Goal: Information Seeking & Learning: Check status

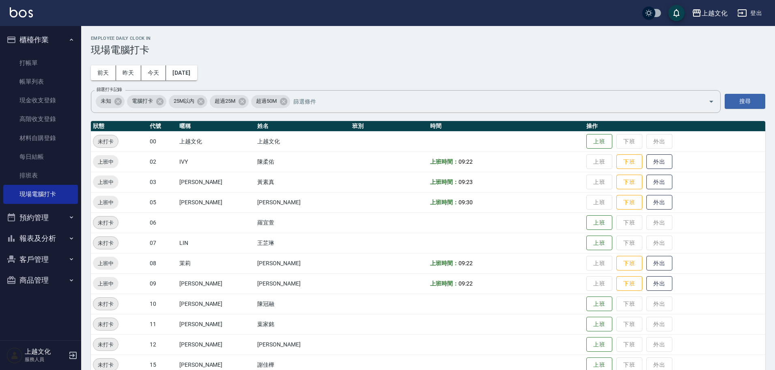
click at [26, 237] on button "報表及分析" at bounding box center [40, 238] width 75 height 21
click at [27, 238] on button "報表及分析" at bounding box center [40, 238] width 75 height 21
click at [26, 241] on button "報表及分析" at bounding box center [40, 238] width 75 height 21
click at [32, 280] on link "店家日報表" at bounding box center [40, 280] width 75 height 19
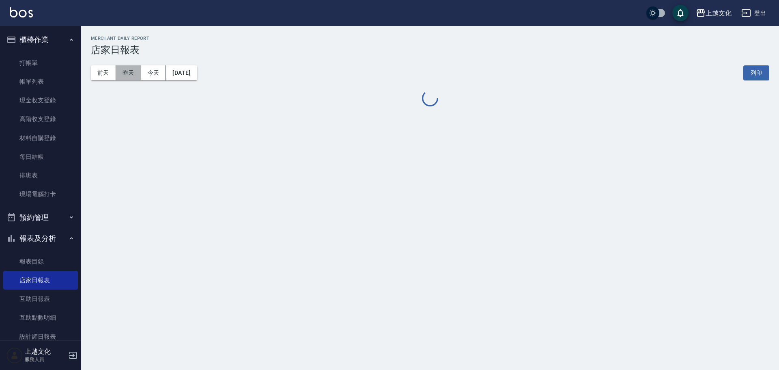
click at [124, 70] on button "昨天" at bounding box center [128, 72] width 25 height 15
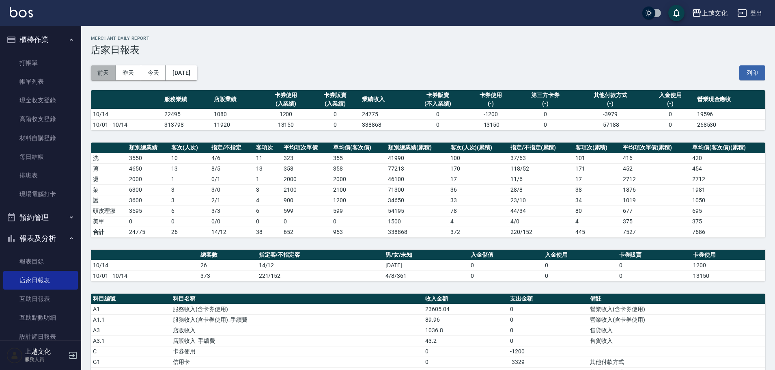
click at [102, 73] on button "前天" at bounding box center [103, 72] width 25 height 15
click at [194, 73] on button "[DATE]" at bounding box center [181, 72] width 31 height 15
click at [197, 78] on button "[DATE]" at bounding box center [181, 72] width 31 height 15
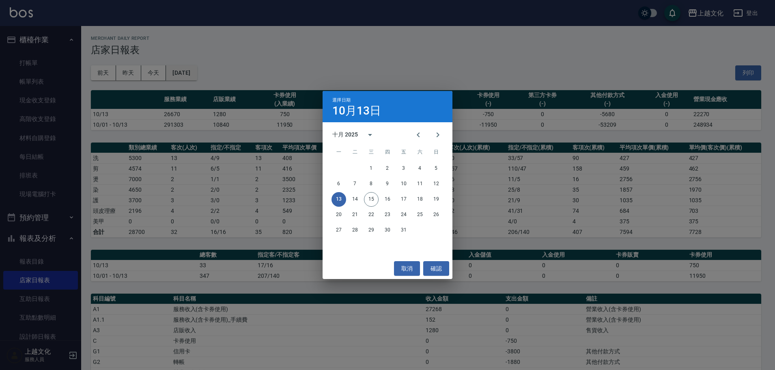
click at [198, 78] on div "選擇日期 [DATE] 十月 2025 一 二 三 四 五 六 日 1 2 3 4 5 6 7 8 9 10 11 12 13 14 15 16 17 18 …" at bounding box center [387, 185] width 775 height 370
click at [198, 78] on div "選擇日期 [DATE] 十月 2025 一 二 三 四 五 六 日 1 2 3 4 5 6 7 8 9 10 11 12 13 14 15 16 17 18 …" at bounding box center [389, 185] width 779 height 370
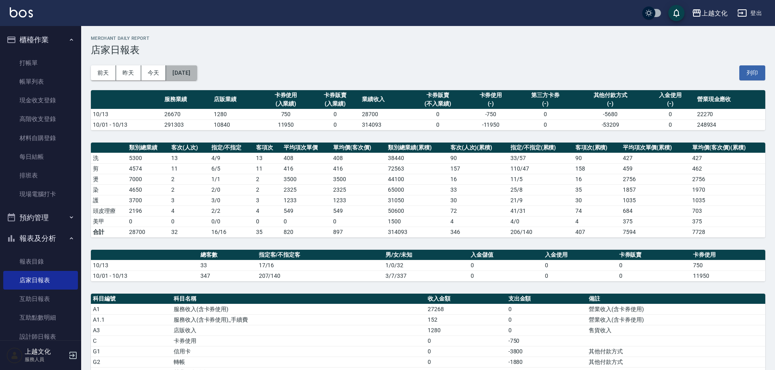
click at [197, 78] on button "[DATE]" at bounding box center [181, 72] width 31 height 15
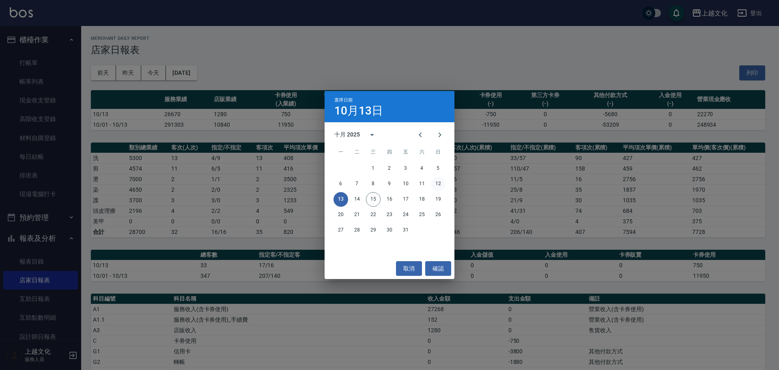
click at [439, 185] on button "12" at bounding box center [438, 184] width 15 height 15
click at [439, 185] on div "上越文化 [DATE] 店家日報表 列印時間： [DATE][PHONE_NUMBER]:33 Merchant Daily Report 店家日報表 [DA…" at bounding box center [387, 263] width 775 height 526
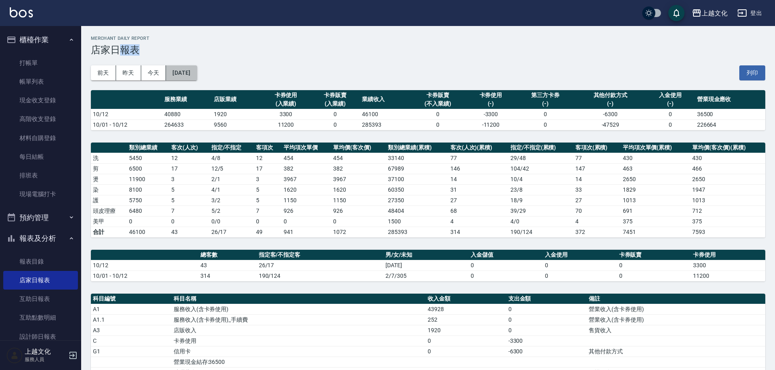
click at [194, 77] on button "[DATE]" at bounding box center [181, 72] width 31 height 15
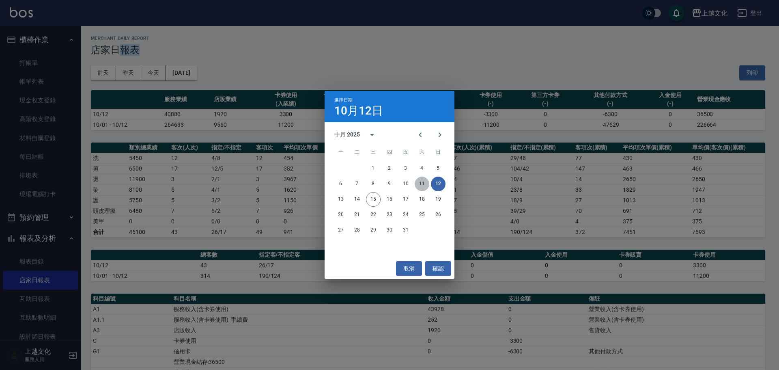
click at [423, 183] on button "11" at bounding box center [422, 184] width 15 height 15
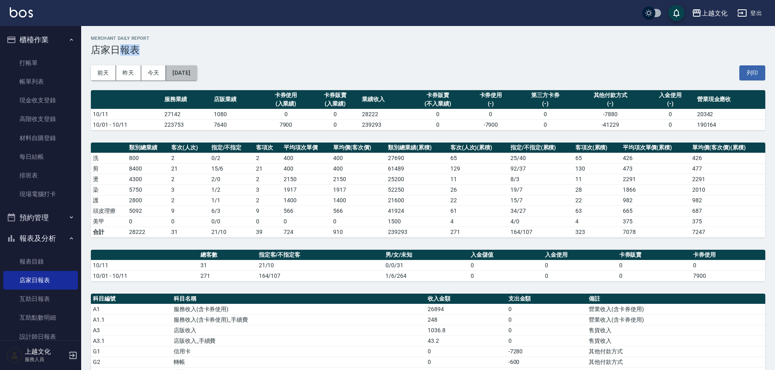
click at [197, 79] on button "[DATE]" at bounding box center [181, 72] width 31 height 15
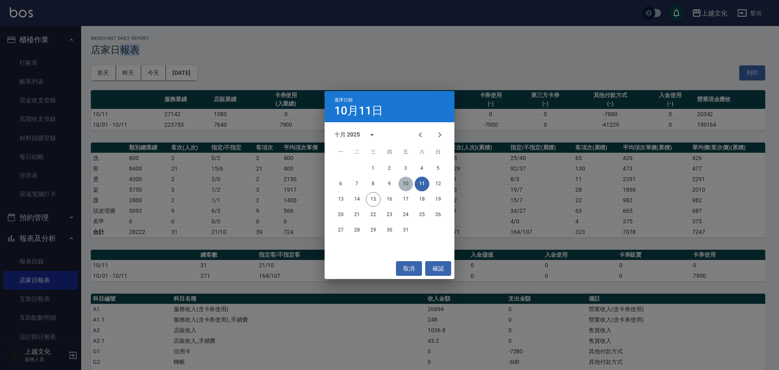
click at [407, 180] on button "10" at bounding box center [405, 184] width 15 height 15
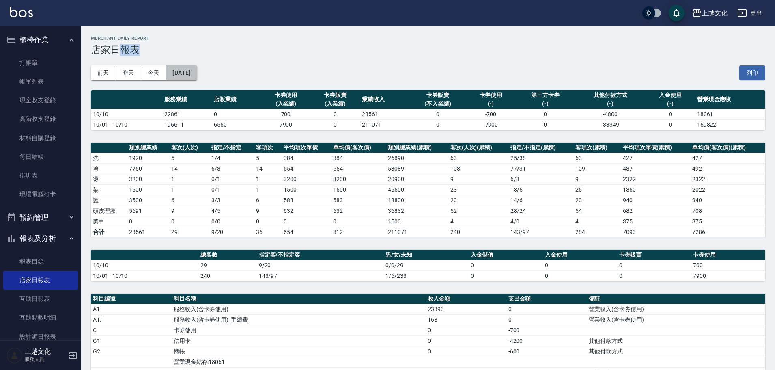
click at [196, 77] on button "[DATE]" at bounding box center [181, 72] width 31 height 15
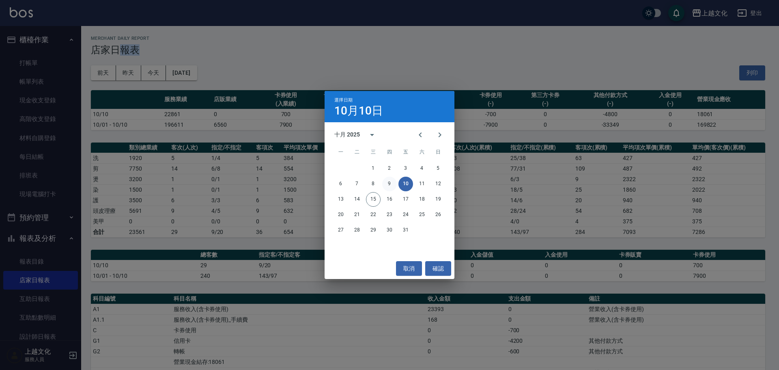
click at [392, 181] on button "9" at bounding box center [389, 184] width 15 height 15
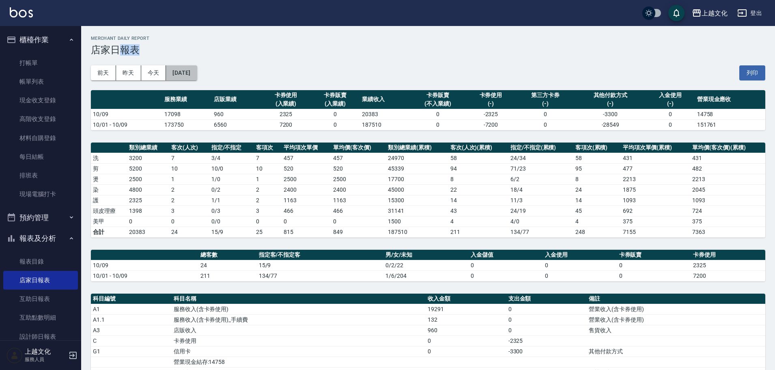
click at [197, 78] on button "[DATE]" at bounding box center [181, 72] width 31 height 15
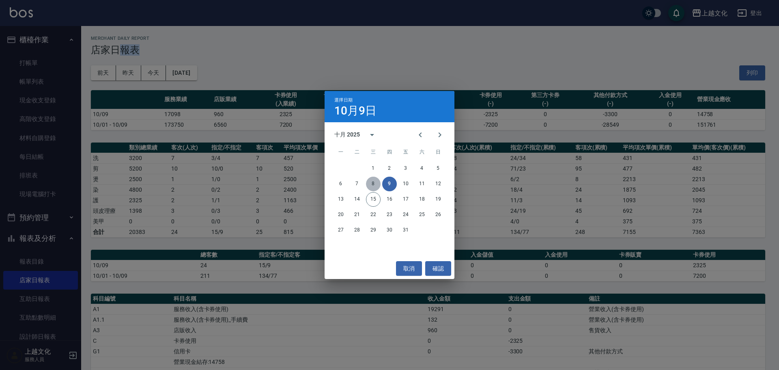
click at [374, 184] on button "8" at bounding box center [373, 184] width 15 height 15
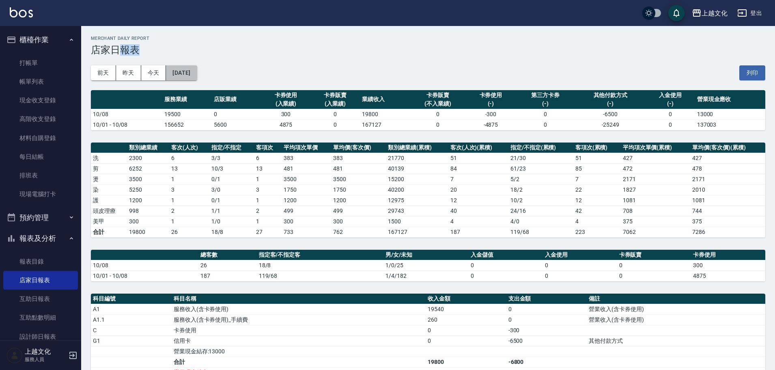
click at [197, 79] on button "[DATE]" at bounding box center [181, 72] width 31 height 15
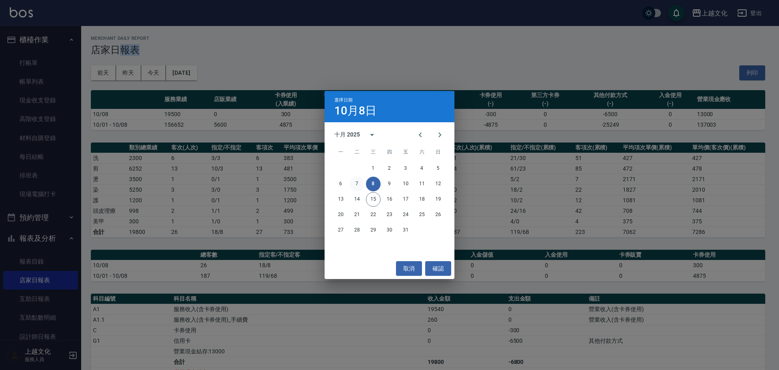
click at [353, 182] on button "7" at bounding box center [357, 184] width 15 height 15
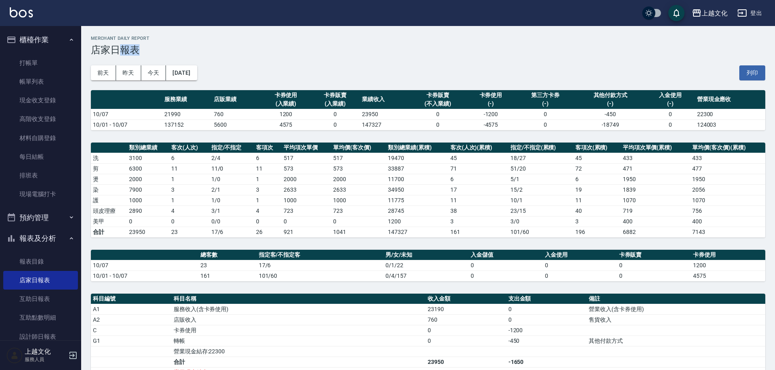
click at [197, 77] on button "[DATE]" at bounding box center [181, 72] width 31 height 15
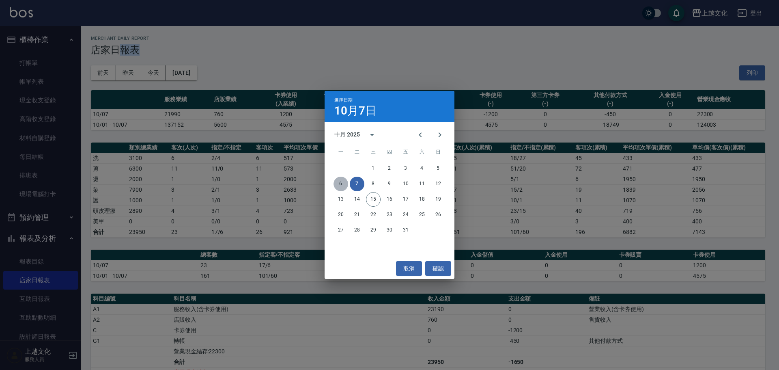
click at [340, 185] on button "6" at bounding box center [341, 184] width 15 height 15
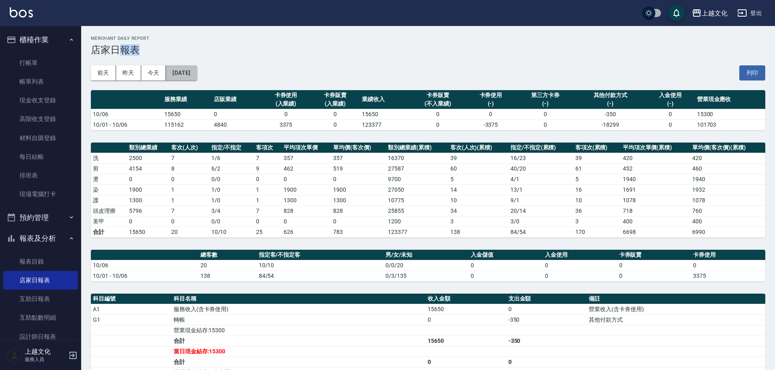
click at [197, 78] on button "[DATE]" at bounding box center [181, 72] width 31 height 15
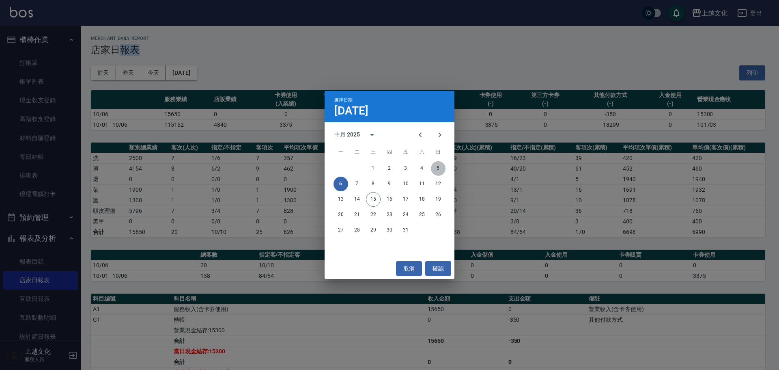
click at [439, 170] on button "5" at bounding box center [438, 168] width 15 height 15
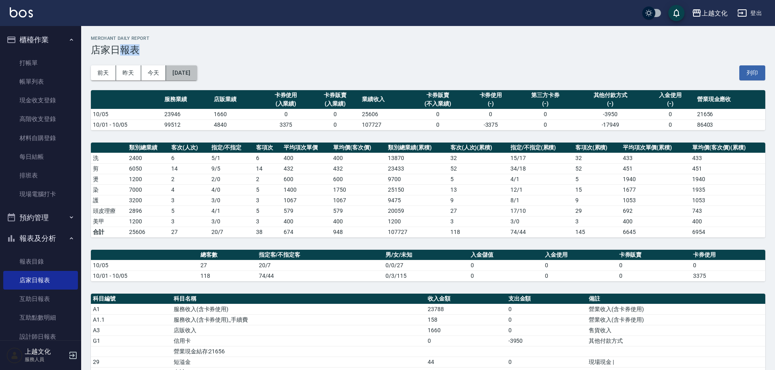
click at [194, 78] on button "[DATE]" at bounding box center [181, 72] width 31 height 15
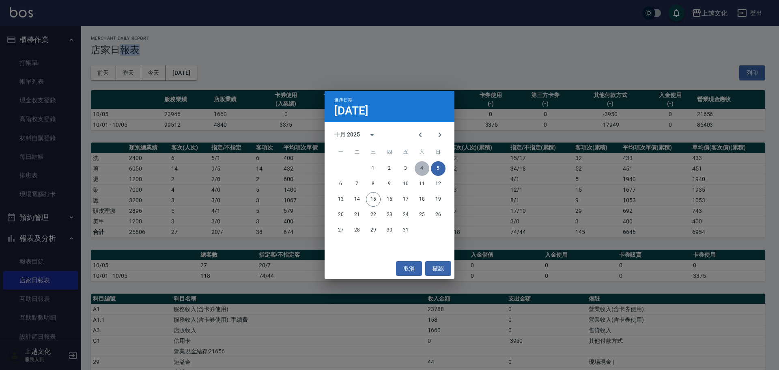
click at [419, 168] on button "4" at bounding box center [422, 168] width 15 height 15
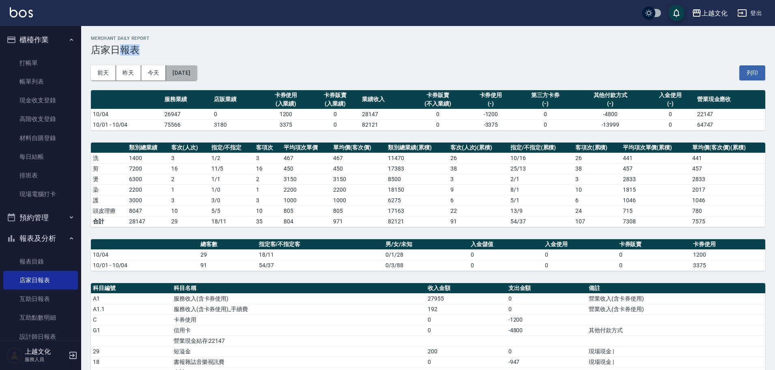
click at [197, 79] on button "[DATE]" at bounding box center [181, 72] width 31 height 15
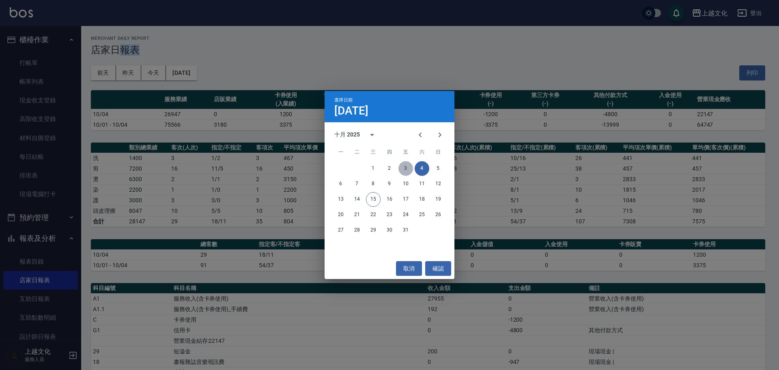
click at [407, 167] on button "3" at bounding box center [405, 168] width 15 height 15
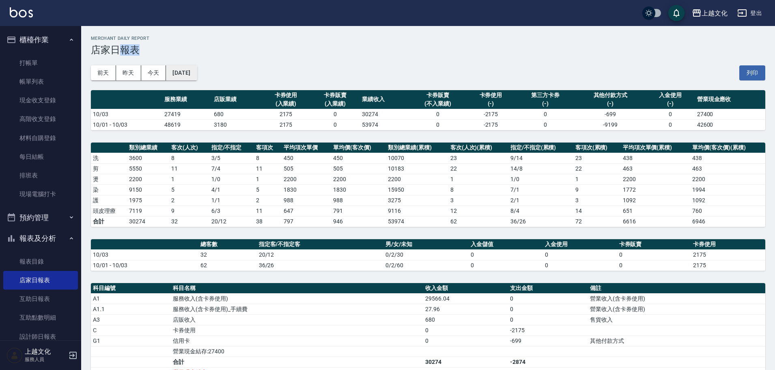
click at [197, 77] on button "[DATE]" at bounding box center [181, 72] width 31 height 15
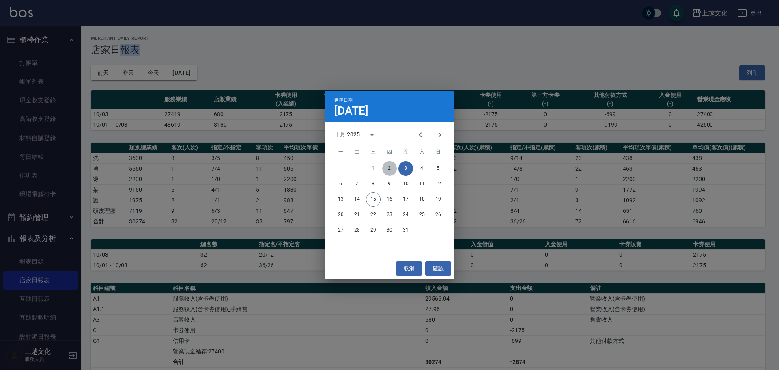
click at [389, 168] on button "2" at bounding box center [389, 168] width 15 height 15
click at [389, 168] on div "上越文化 [DATE] 店家日報表 列印時間： [DATE][PHONE_NUMBER]:33 Merchant Daily Report 店家日報表 [DA…" at bounding box center [387, 247] width 775 height 494
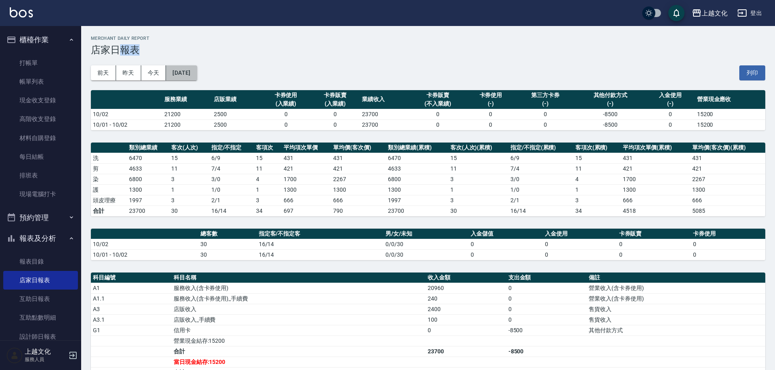
click at [189, 79] on button "[DATE]" at bounding box center [181, 72] width 31 height 15
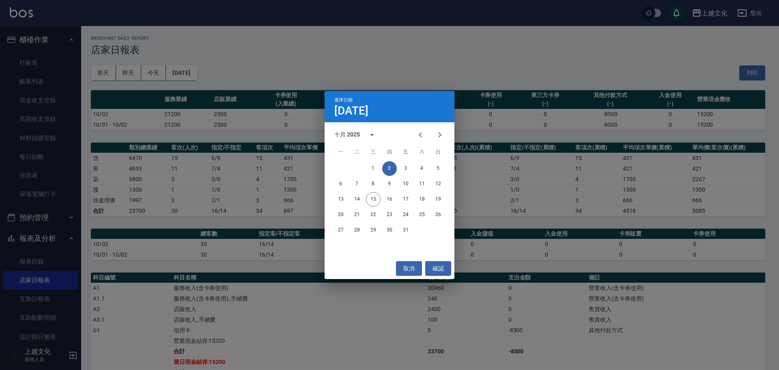
click at [318, 48] on div "選擇日期 [DATE] 十月 2025 一 二 三 四 五 六 日 1 2 3 4 5 6 7 8 9 10 11 12 13 14 15 16 17 18 …" at bounding box center [389, 185] width 779 height 370
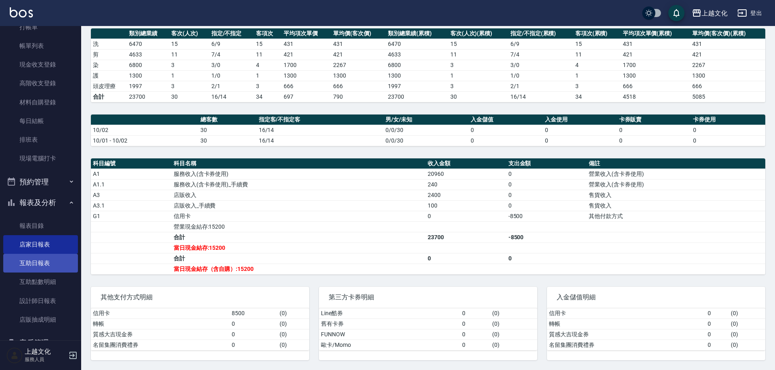
scroll to position [79, 0]
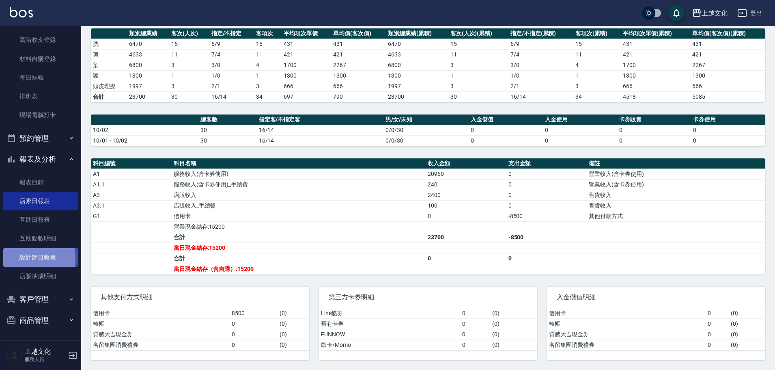
click at [30, 258] on link "設計師日報表" at bounding box center [40, 257] width 75 height 19
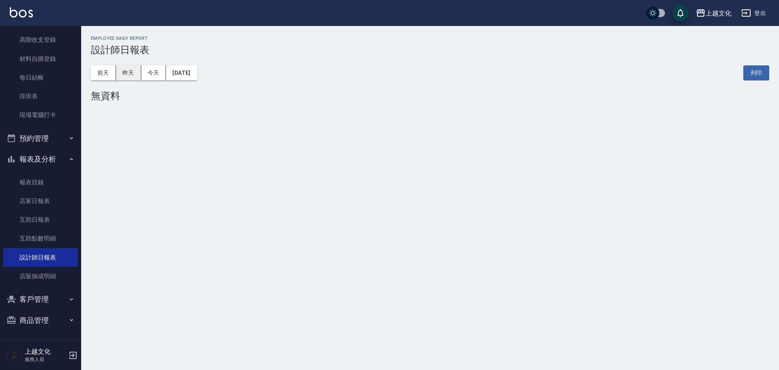
click at [133, 73] on button "昨天" at bounding box center [128, 72] width 25 height 15
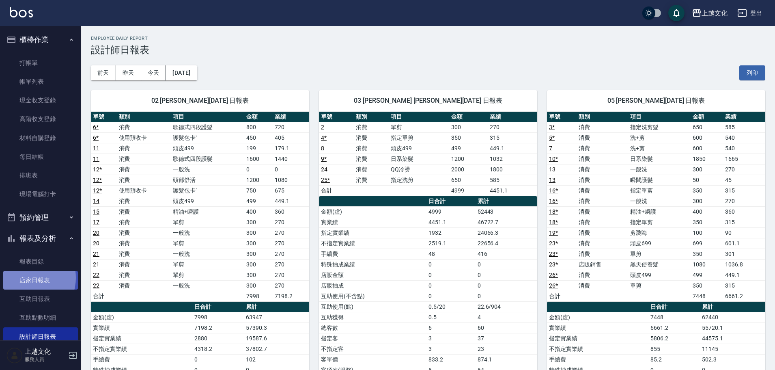
click at [28, 278] on link "店家日報表" at bounding box center [40, 280] width 75 height 19
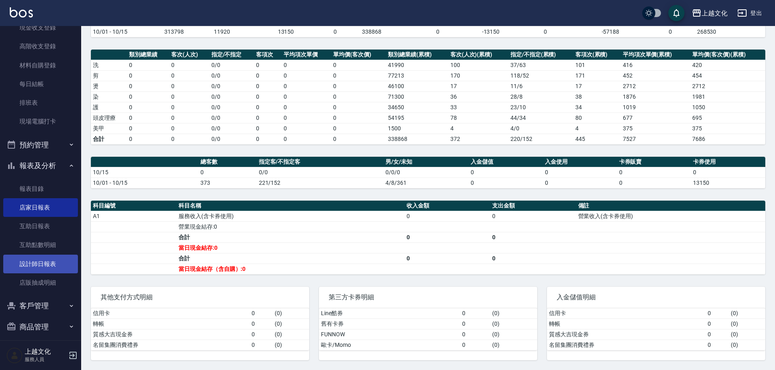
scroll to position [79, 0]
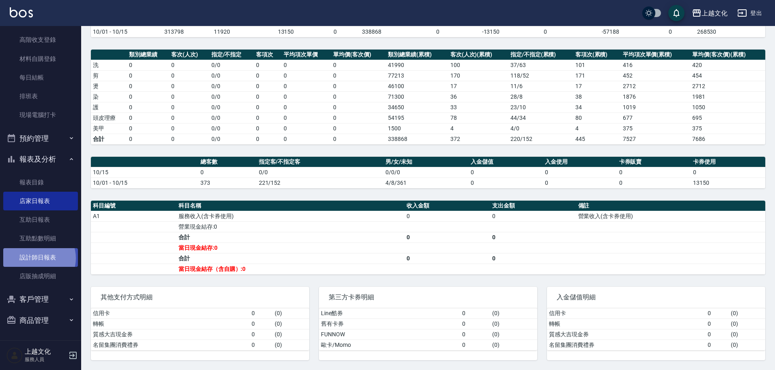
click at [37, 258] on link "設計師日報表" at bounding box center [40, 257] width 75 height 19
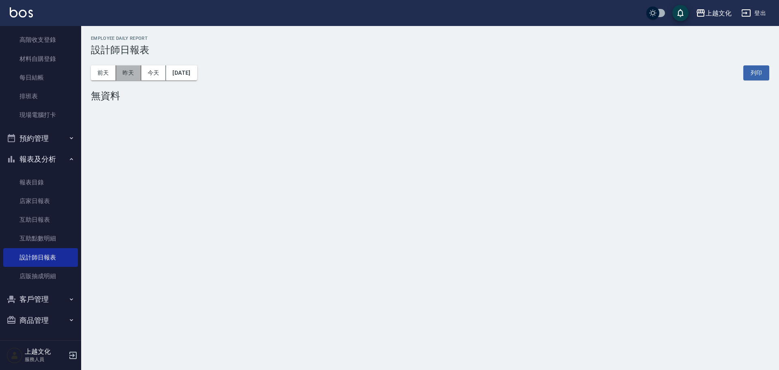
click at [131, 73] on button "昨天" at bounding box center [128, 72] width 25 height 15
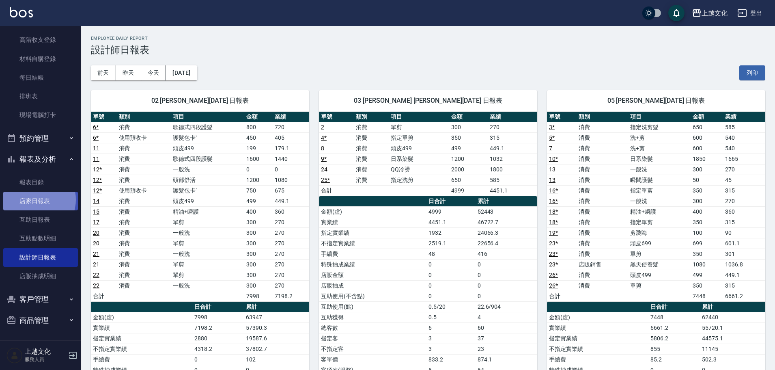
click at [34, 200] on link "店家日報表" at bounding box center [40, 201] width 75 height 19
